Goal: Book appointment/travel/reservation

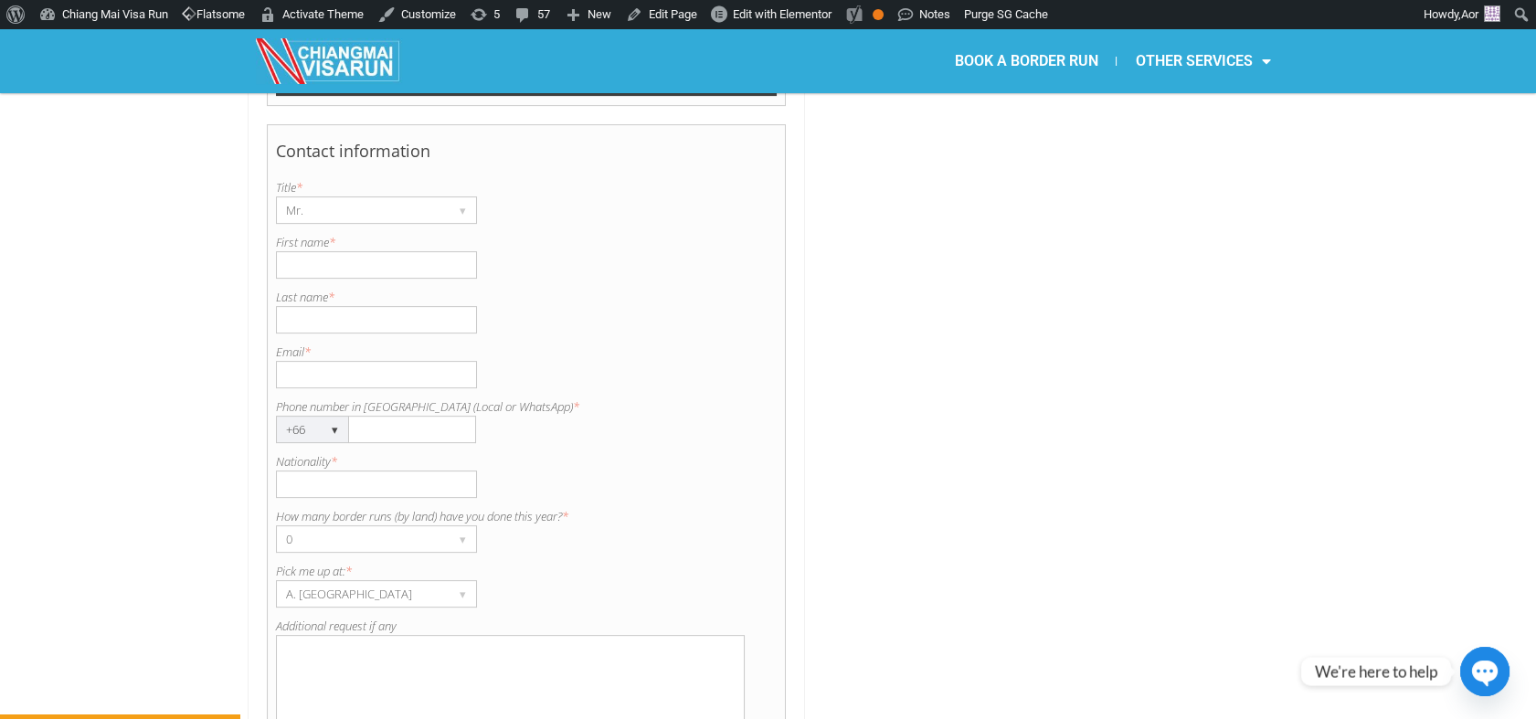
scroll to position [1323, 0]
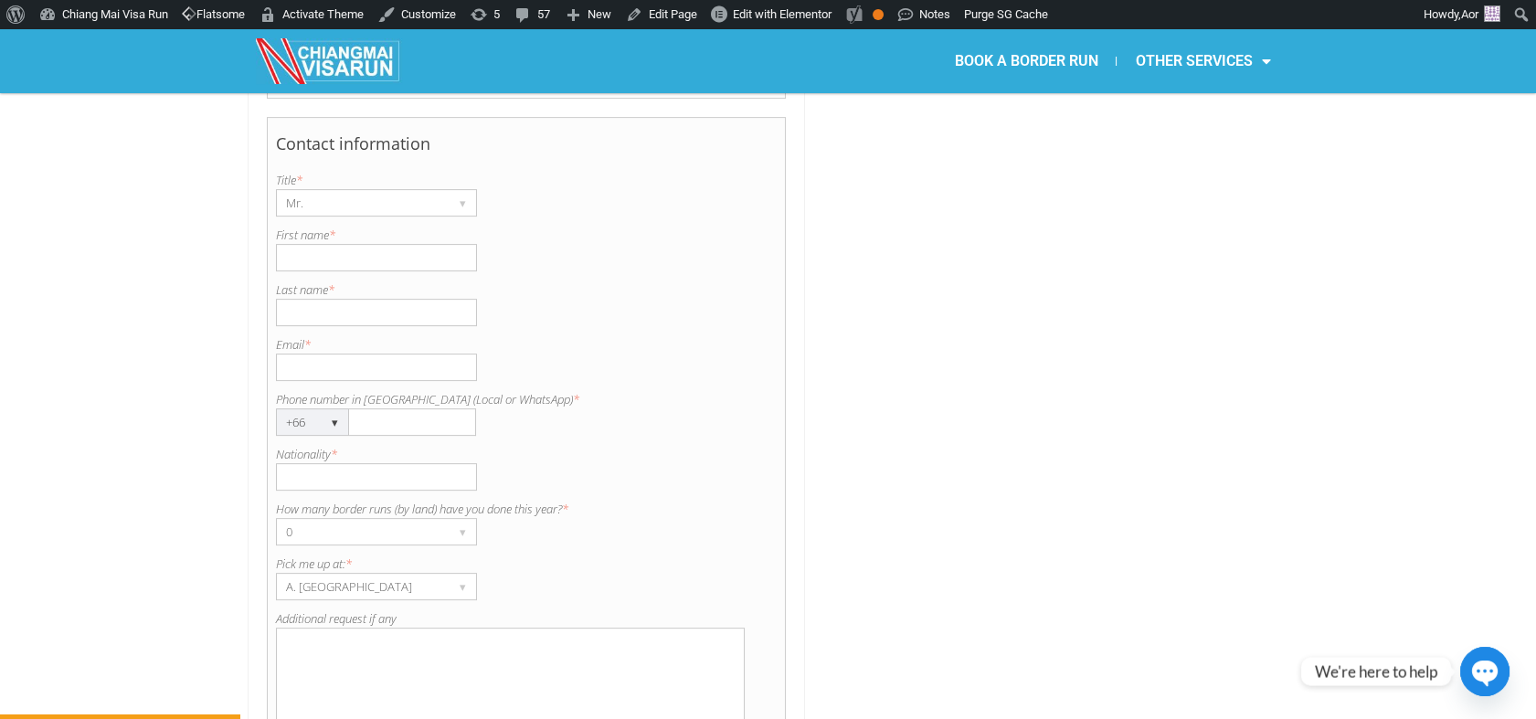
drag, startPoint x: 398, startPoint y: 346, endPoint x: 273, endPoint y: 343, distance: 124.4
click at [273, 343] on div "Contact information Title is required. Title * Mr. ▾ Mr. Mrs. Ms. First name is…" at bounding box center [527, 436] width 520 height 639
drag, startPoint x: 296, startPoint y: 402, endPoint x: 273, endPoint y: 402, distance: 22.8
click at [273, 402] on div "Contact information Title is required. Title * Mr. ▾ Mr. Mrs. Ms. First name is…" at bounding box center [527, 436] width 520 height 639
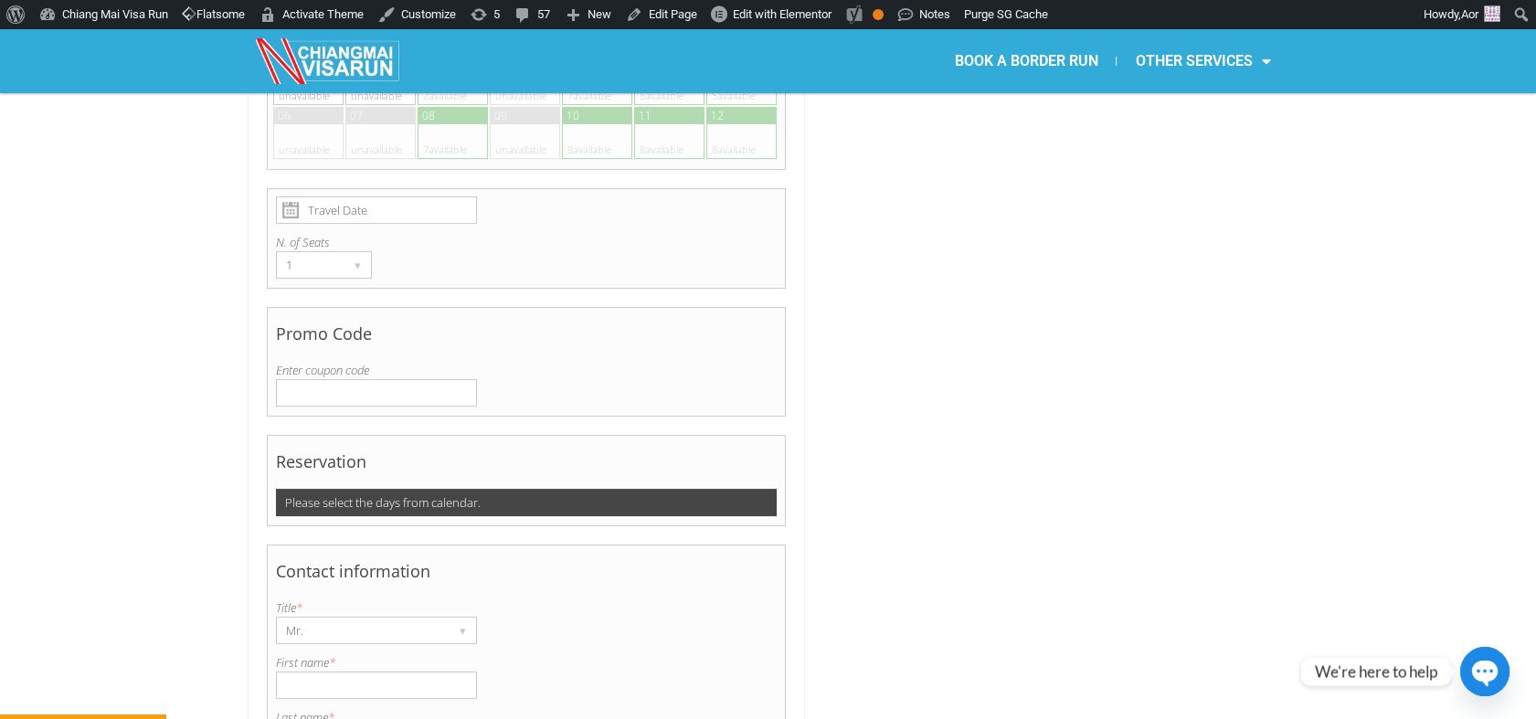
scroll to position [409, 0]
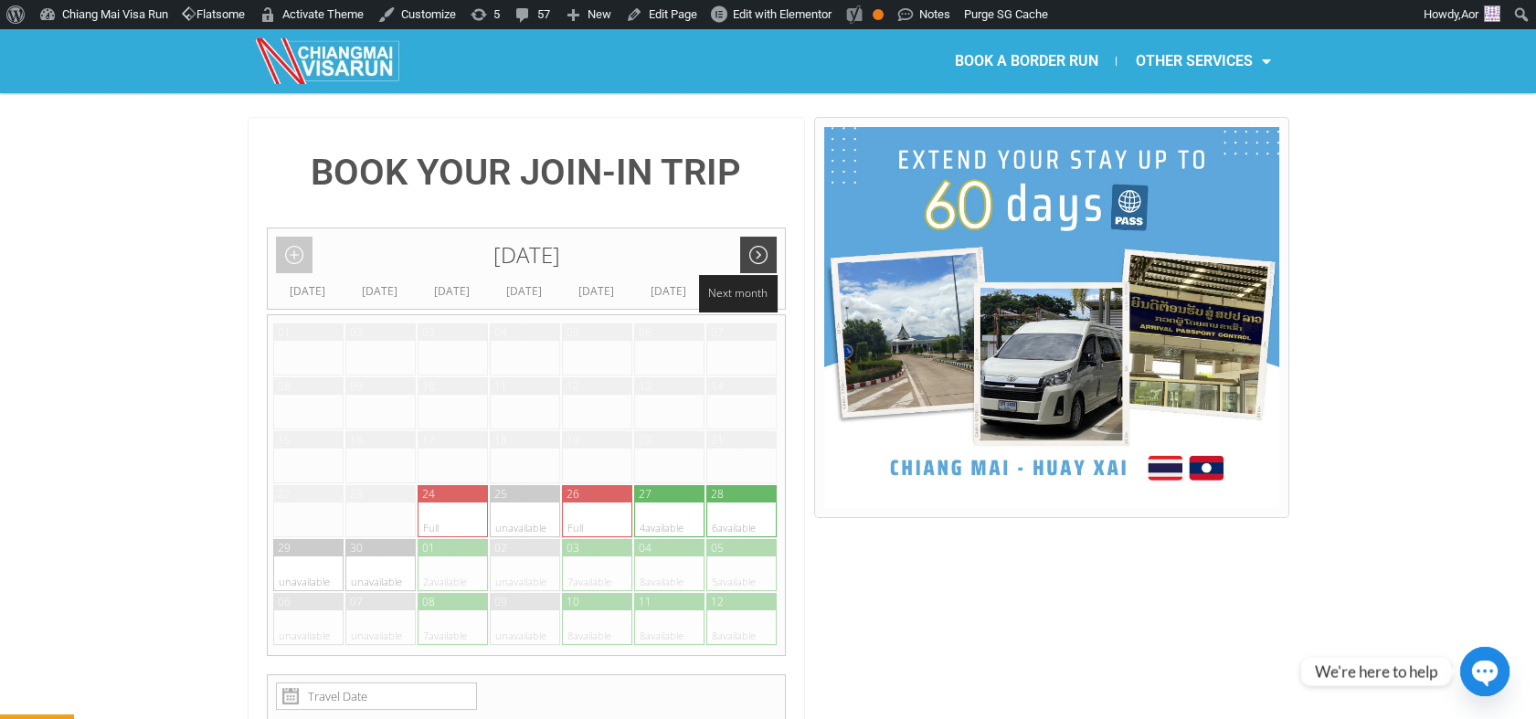
click at [766, 237] on link "Next month" at bounding box center [758, 255] width 37 height 37
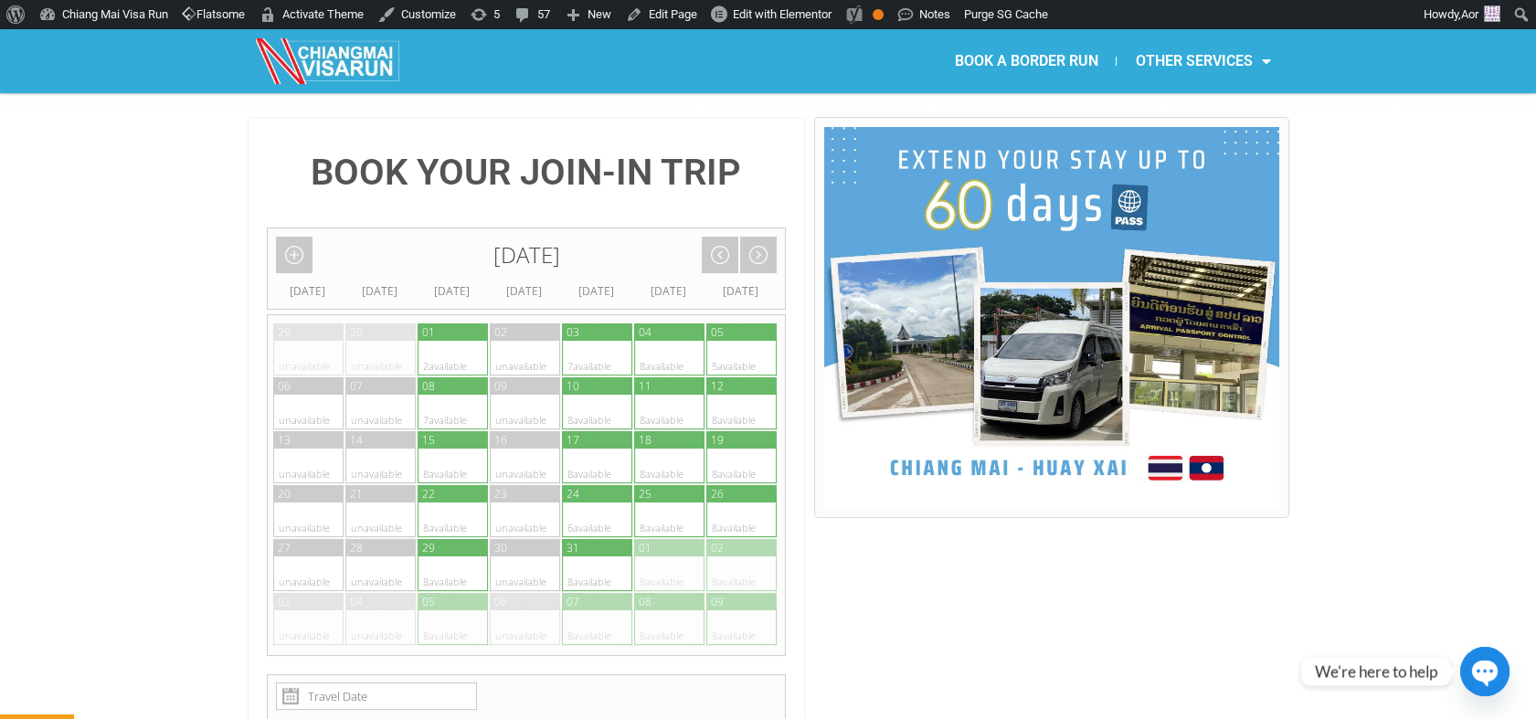
click at [438, 341] on div at bounding box center [436, 358] width 36 height 35
type input "01 October 2025"
radio input "true"
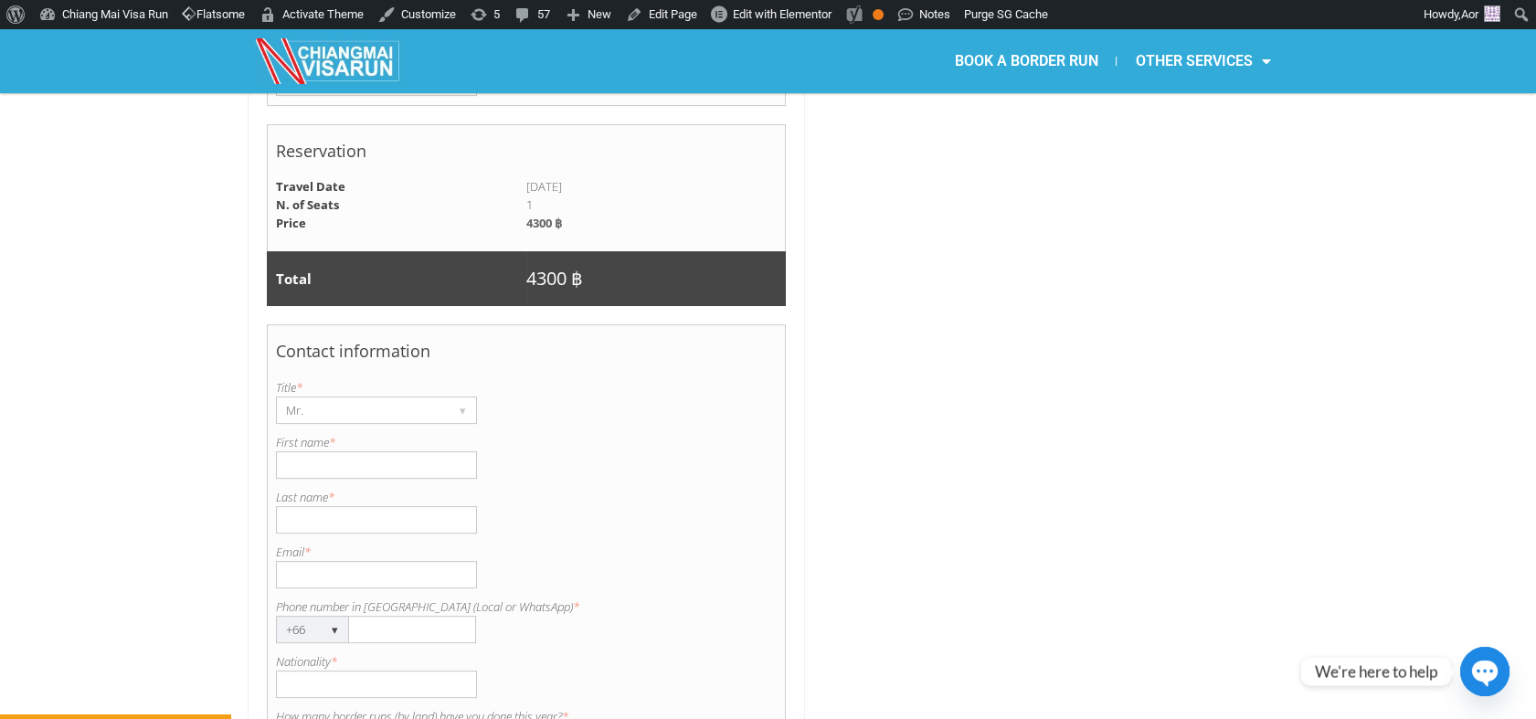
scroll to position [1290, 0]
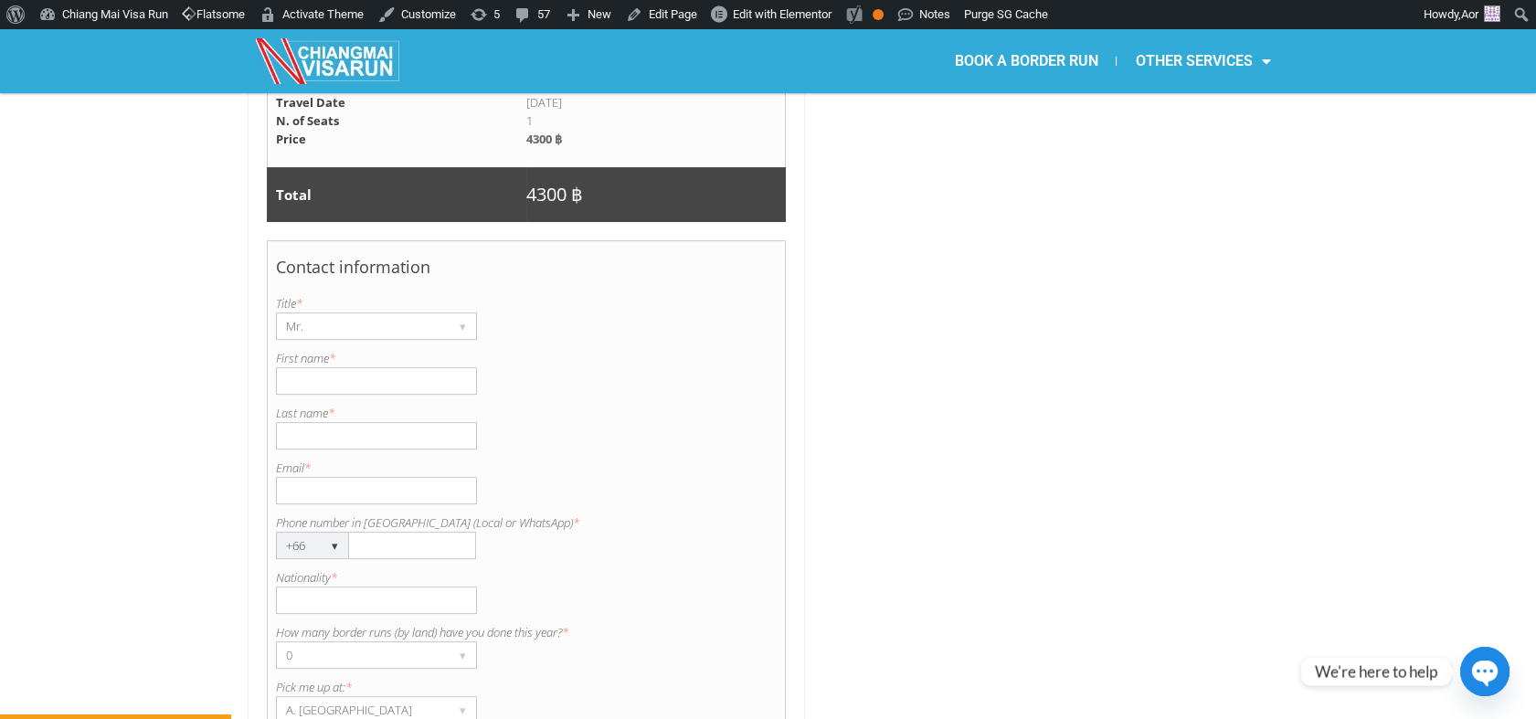
click at [351, 367] on input "First name *" at bounding box center [376, 380] width 201 height 27
paste input "Timmothy"
type input "Timmothy"
click at [344, 422] on input "Last name *" at bounding box center [376, 435] width 201 height 27
paste input "bedford"
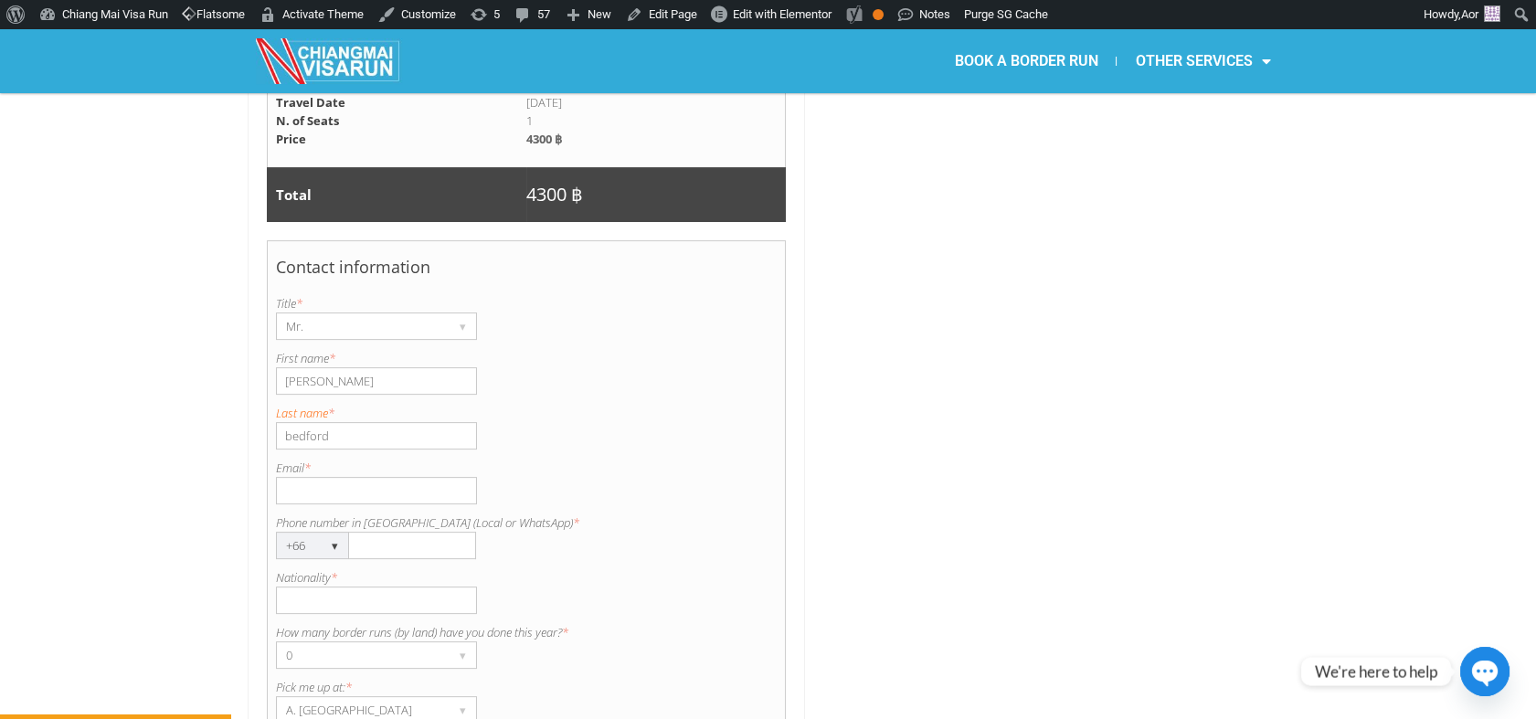
drag, startPoint x: 292, startPoint y: 383, endPoint x: 300, endPoint y: 367, distance: 17.2
type input "Bedford"
click at [367, 367] on input "Timmothy" at bounding box center [376, 380] width 201 height 27
paste input "mathew"
type input "Timmothy Mathew"
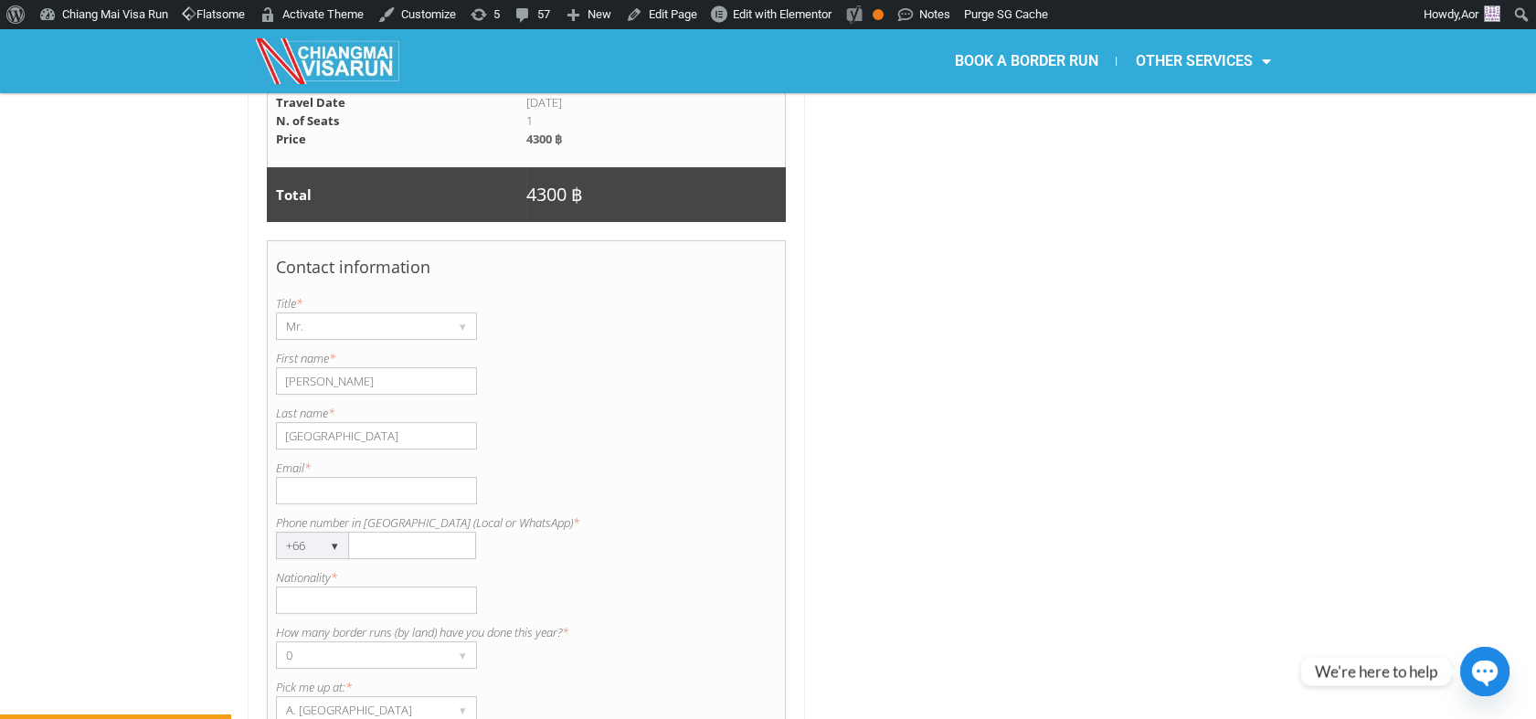
click at [318, 477] on input "Email *" at bounding box center [376, 490] width 201 height 27
paste input "Jingjoh77@yahoo.com.au 0929271129"
drag, startPoint x: 400, startPoint y: 441, endPoint x: 552, endPoint y: 417, distance: 153.6
click at [537, 459] on div "Email is invalid. Please enter a valid email. Email * Jingjoh77@yahoo.com.au 09…" at bounding box center [527, 482] width 502 height 46
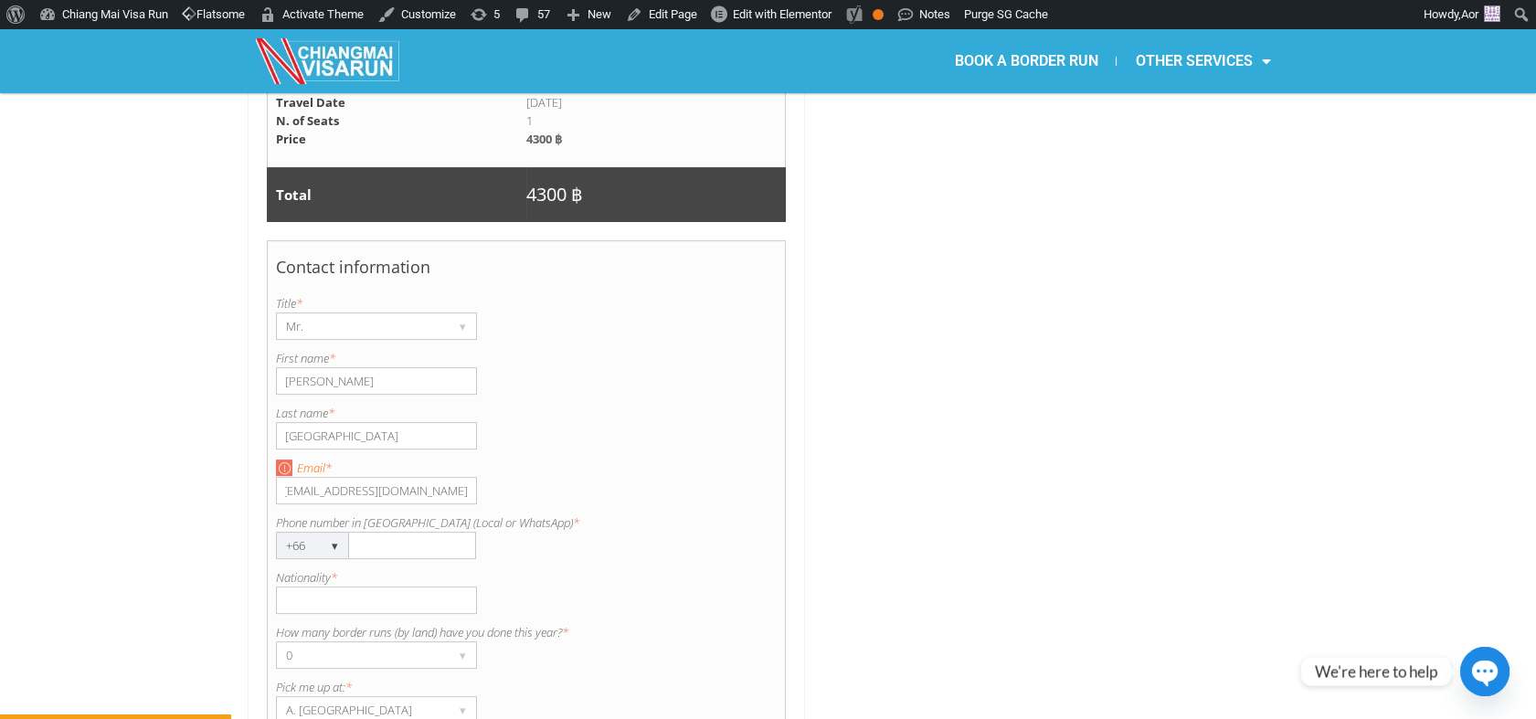
scroll to position [0, 0]
click at [285, 477] on input "Jingjoh77@yahoo.com.au" at bounding box center [376, 490] width 201 height 27
click at [676, 459] on div "Email is invalid. Please enter a valid email. Email * Jingjoh77@yahoo.com.au" at bounding box center [527, 482] width 502 height 46
click at [477, 459] on div "Email is invalid. Please enter a valid email. Email * Jingjoh77@yahoo.com.au" at bounding box center [527, 482] width 502 height 46
click at [425, 477] on input "Jingjoh77@yahoo.com.au" at bounding box center [376, 490] width 201 height 27
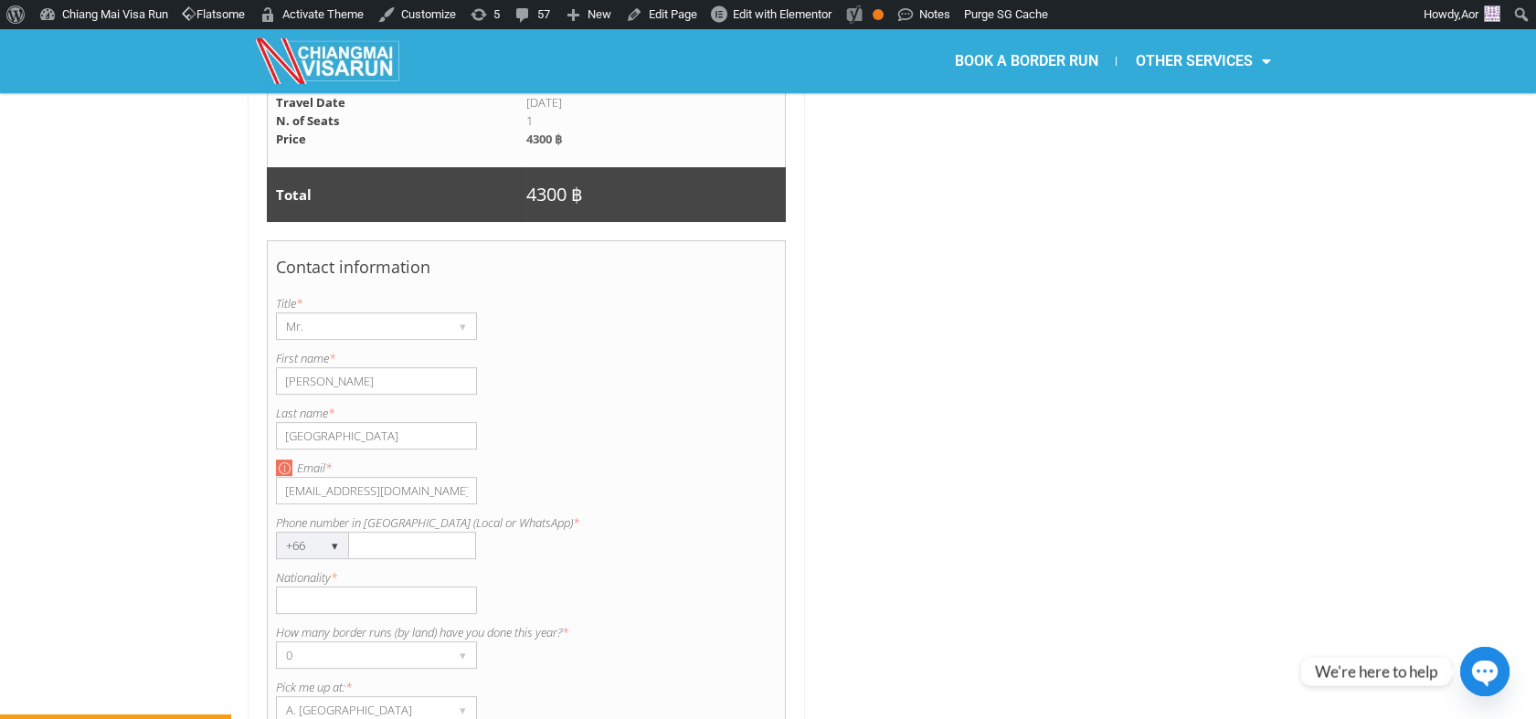
click at [288, 477] on input "Jingjoh77@yahoo.com.au" at bounding box center [376, 490] width 201 height 27
type input "Jingjoh77@yahoo.com.au"
click at [412, 532] on input "Phone number in Thailand (Local or WhatsApp) *" at bounding box center [412, 545] width 127 height 27
paste input "0929271129"
type input "0929271129"
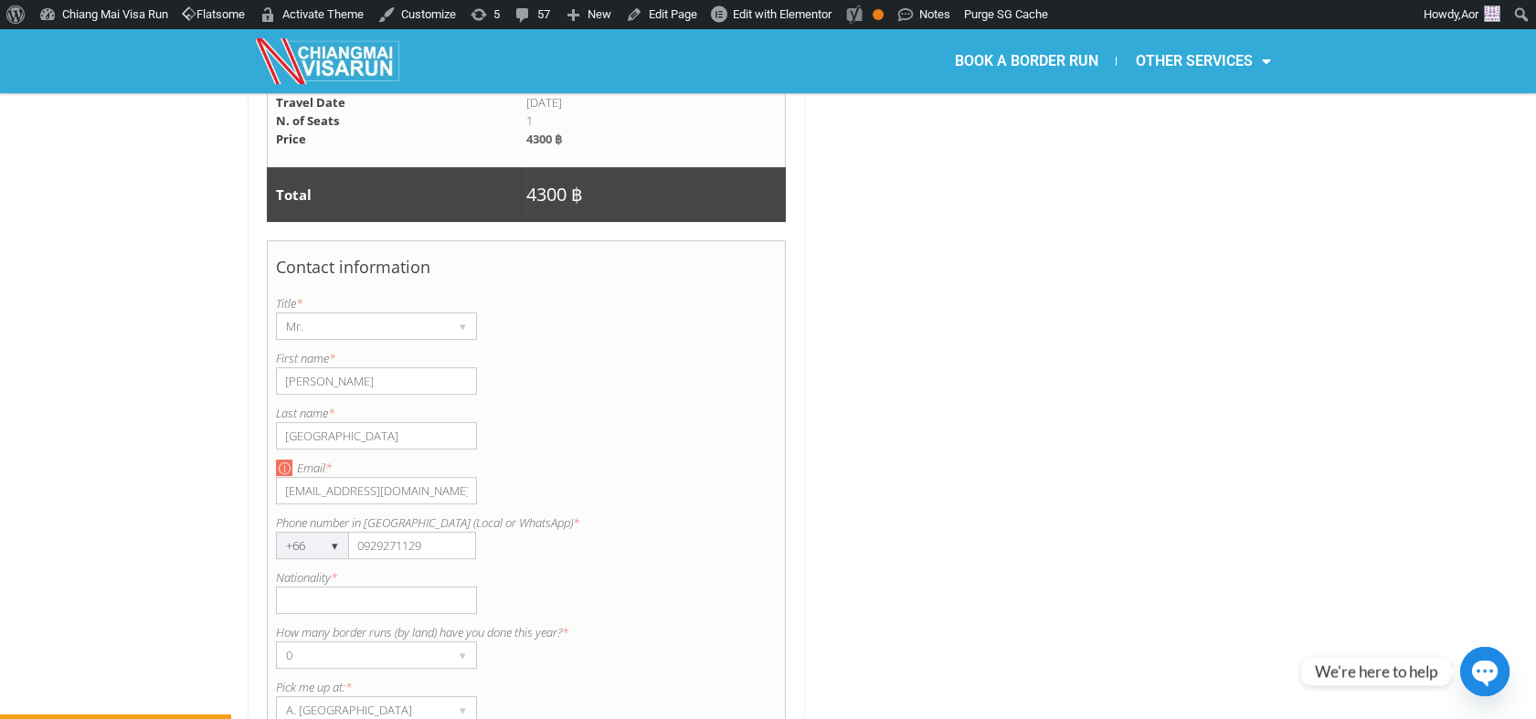
click at [323, 477] on input "Jingjoh77@yahoo.com.au" at bounding box center [376, 490] width 201 height 27
click at [286, 477] on input "Jingjoh77@yahoo.com.au" at bounding box center [376, 490] width 201 height 27
type input "Jingjoh77@yahoo.com.au"
click at [1016, 439] on div at bounding box center [1051, 169] width 474 height 1866
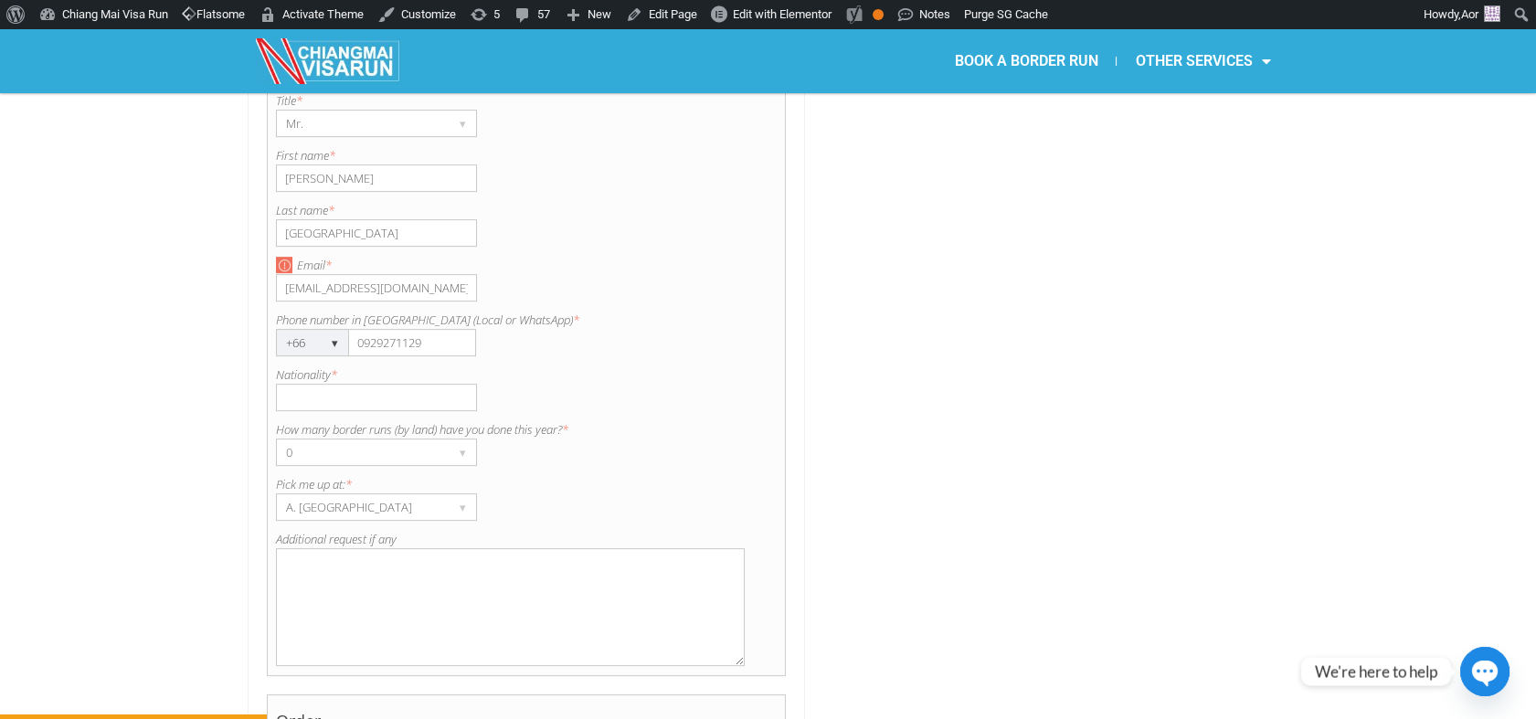
click at [334, 384] on input "Nationality *" at bounding box center [376, 397] width 201 height 27
paste input "[GEOGRAPHIC_DATA]"
click at [285, 384] on input "[GEOGRAPHIC_DATA]" at bounding box center [376, 397] width 201 height 27
type input "Australian"
click at [347, 548] on textarea "Additional request if any" at bounding box center [511, 607] width 470 height 118
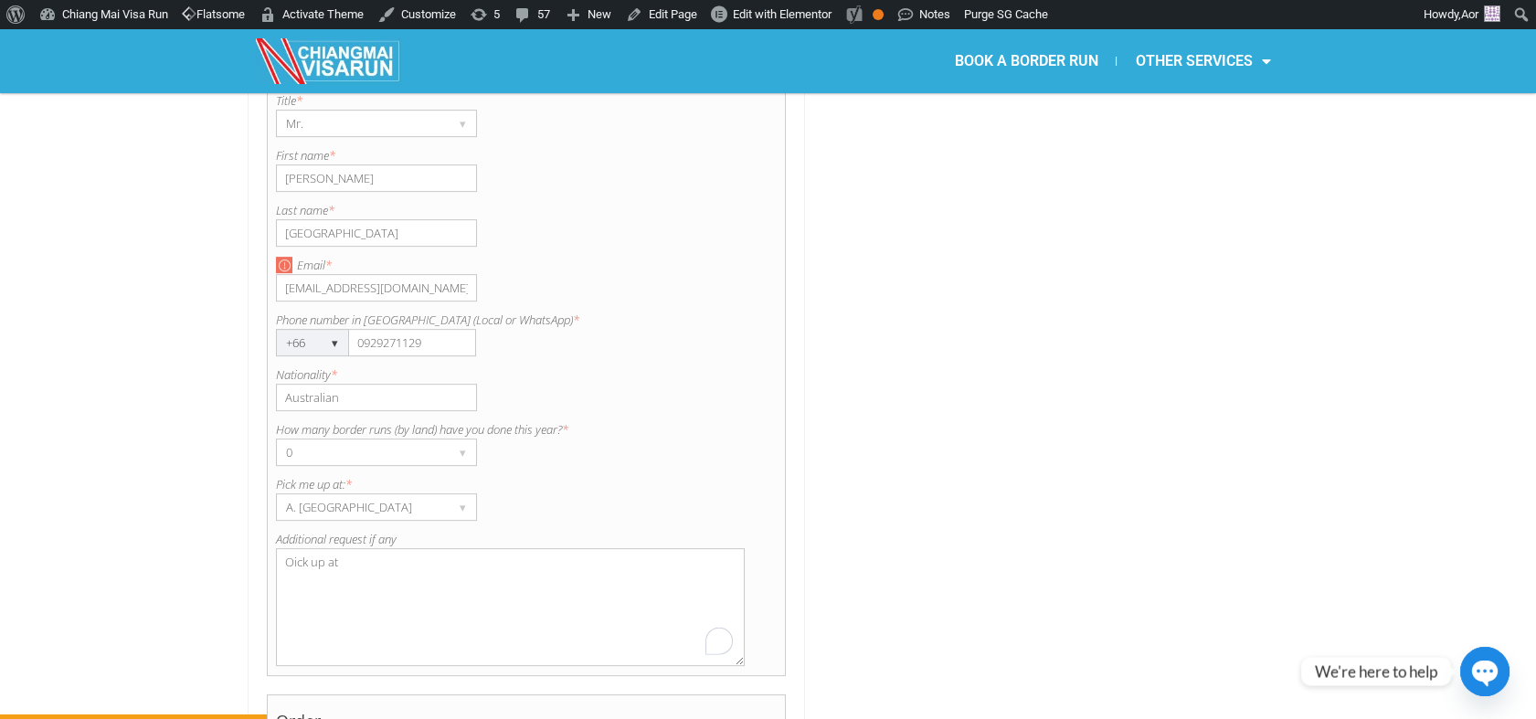
click at [292, 548] on textarea "Oick up at" at bounding box center [511, 607] width 470 height 118
click at [439, 548] on textarea "Pick up at" at bounding box center [511, 607] width 470 height 118
paste textarea "PTT Station, Mae Kon Petroleum"
click at [412, 548] on textarea "Pick up at PTT Station, Mae Kon Petroleum, Chiang Rai" at bounding box center [511, 607] width 470 height 118
click at [291, 548] on textarea "Pick up at PTT Station, Mae Kon Petroleum, Chiang Rai" at bounding box center [511, 607] width 470 height 118
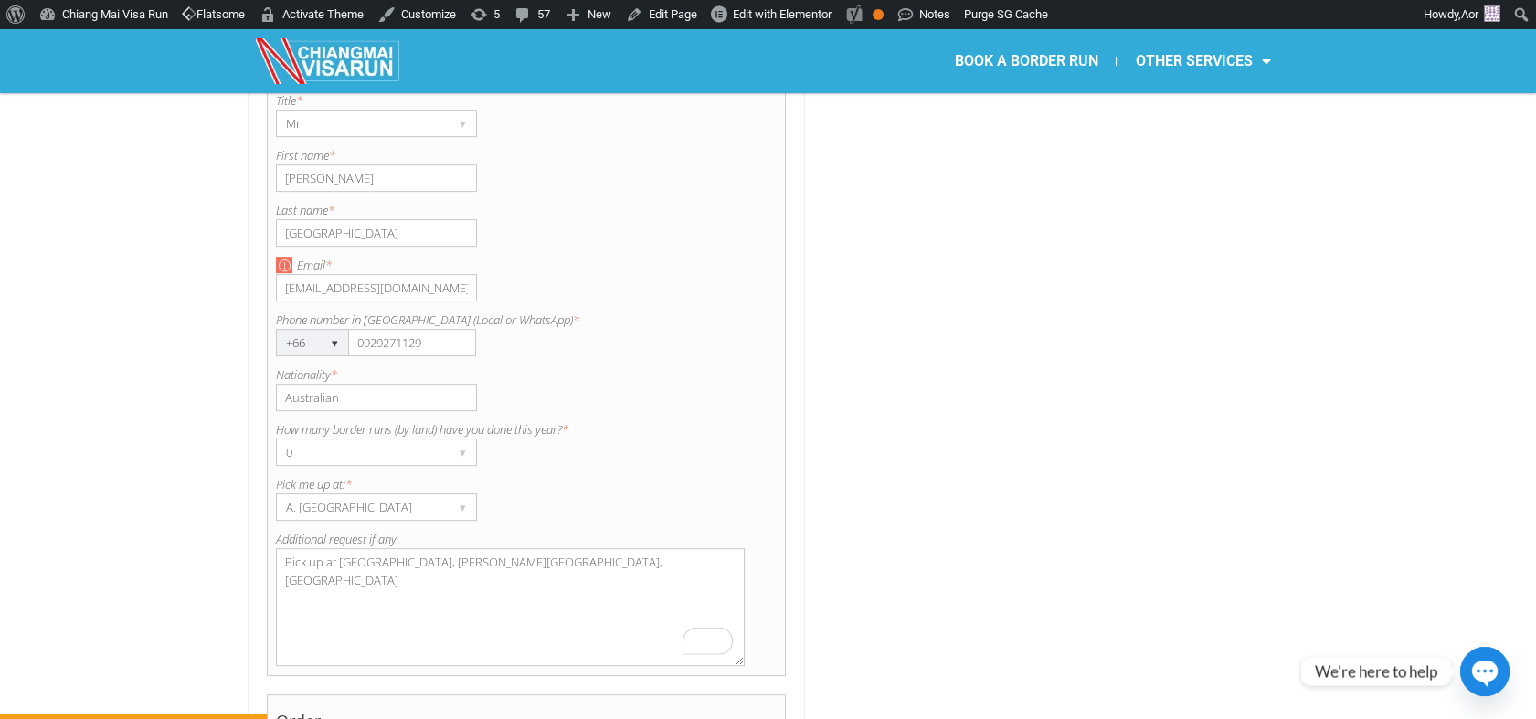
type textarea "Pick up at PTT Station, Mae Kon Petroleum, Chiang Rai"
click at [423, 274] on input "Jingjoh77@yahoo.com.au" at bounding box center [376, 287] width 201 height 27
click at [281, 274] on input "Jingjoh77@yahoo.com" at bounding box center [376, 287] width 201 height 27
click at [430, 274] on input "Jingjoh77@yahoo.com" at bounding box center [376, 287] width 201 height 27
type input "Jingjoh77@yahoo.com.au"
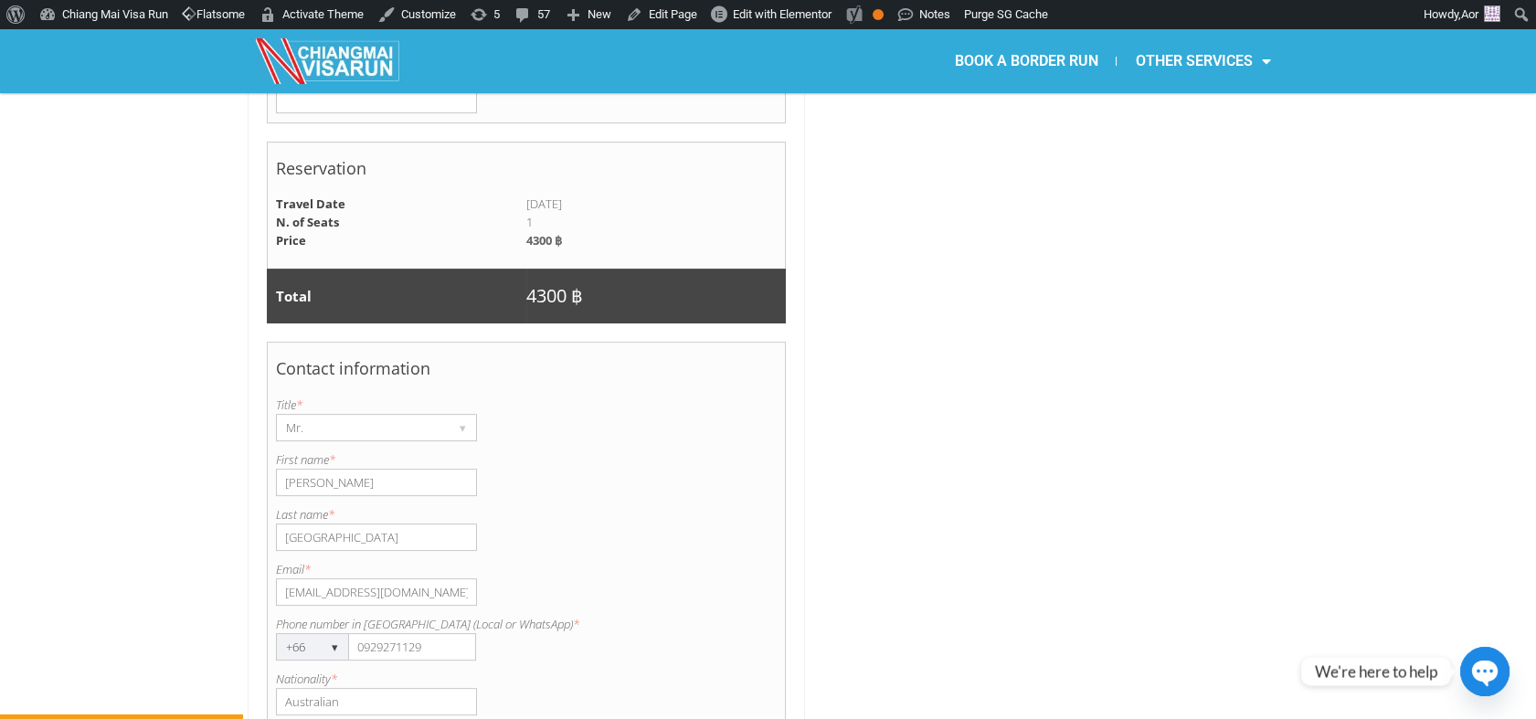
scroll to position [1798, 0]
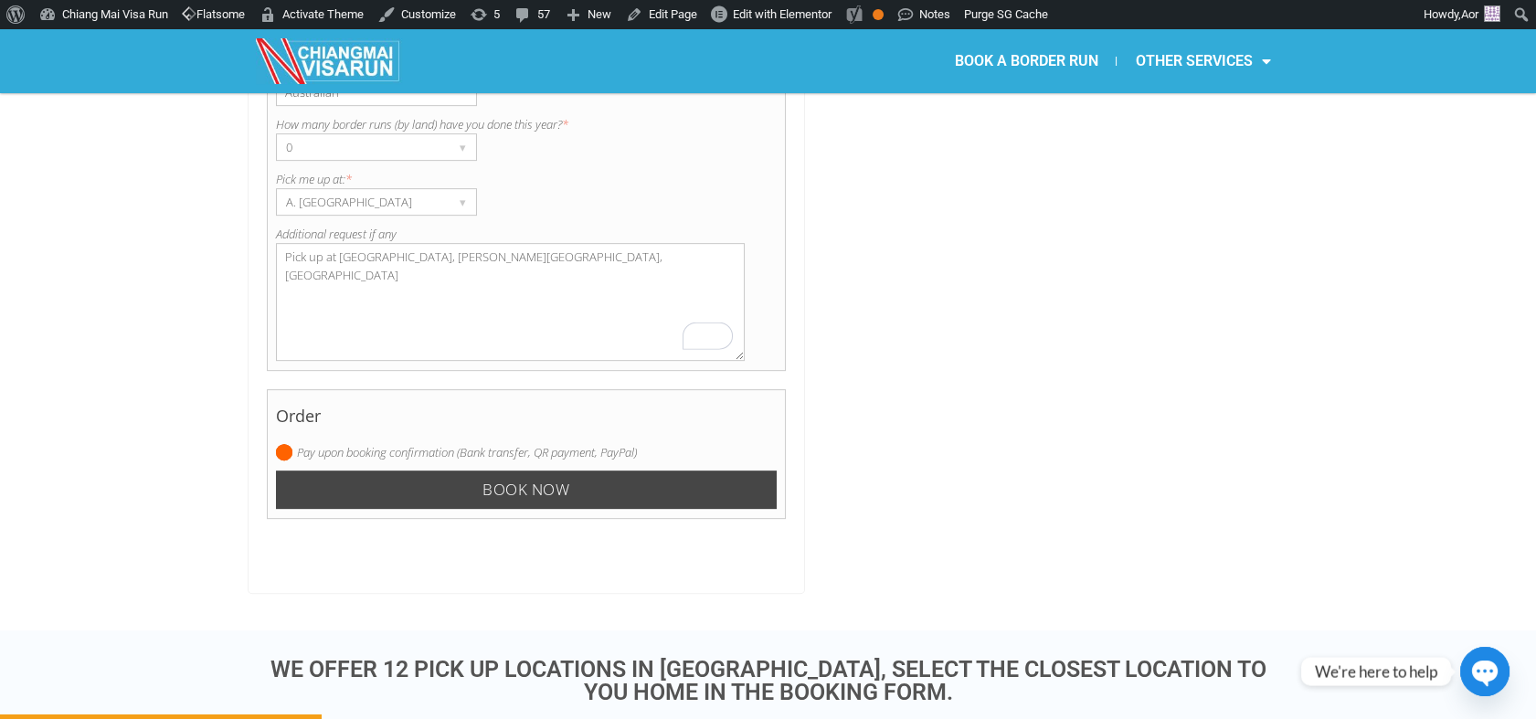
click at [516, 471] on input "Book now" at bounding box center [527, 490] width 502 height 39
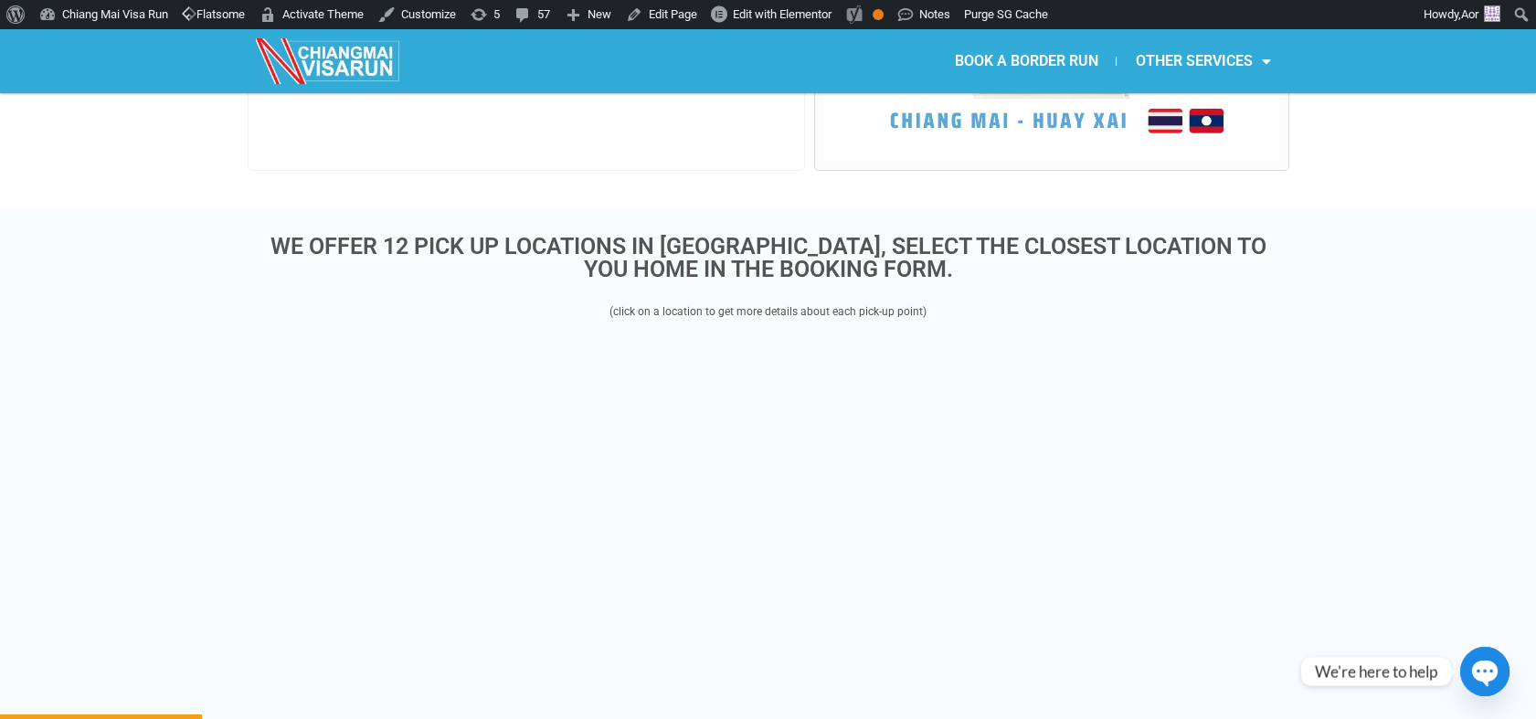
scroll to position [502, 0]
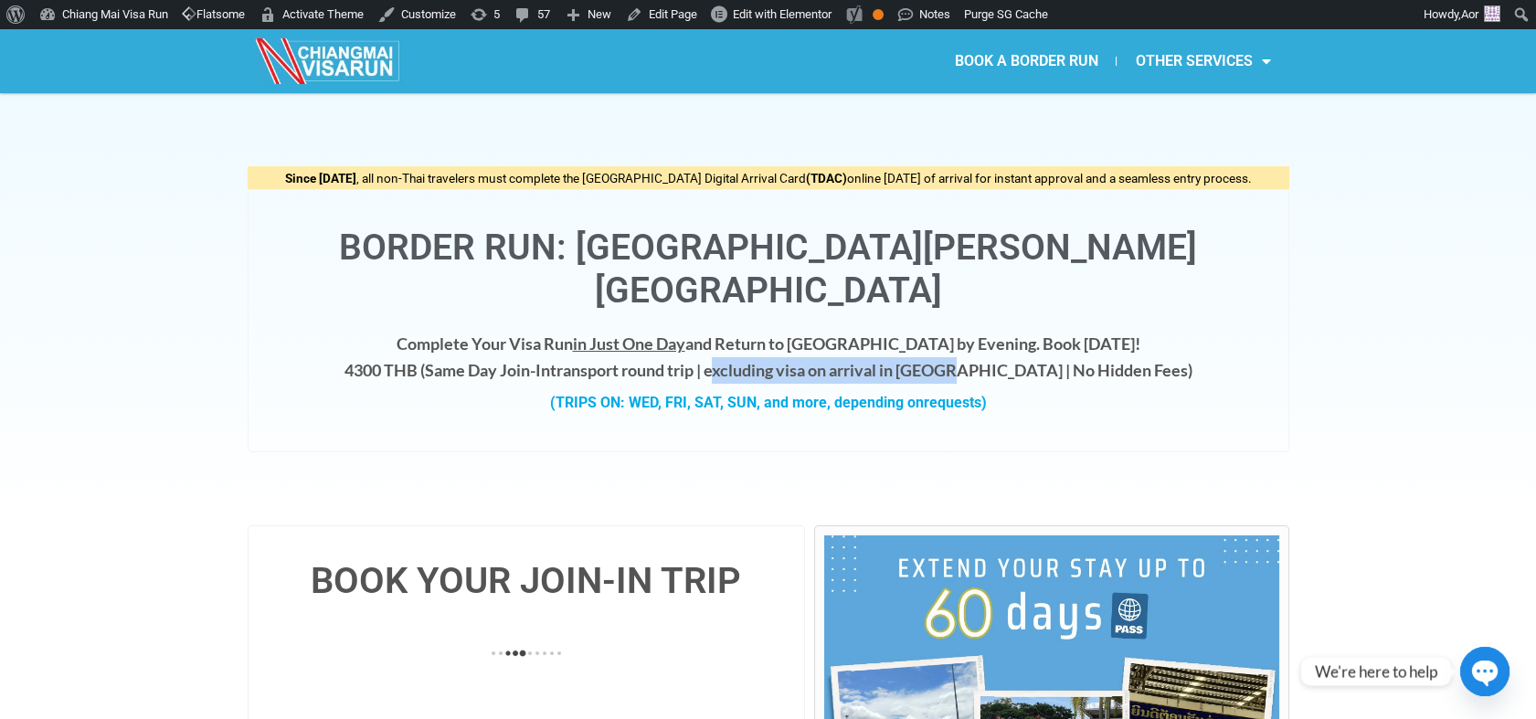
click at [1004, 334] on h4 "Complete Your Visa Run in Just One Day and Return to [GEOGRAPHIC_DATA] by Eveni…" at bounding box center [769, 357] width 1004 height 53
